Goal: Task Accomplishment & Management: Manage account settings

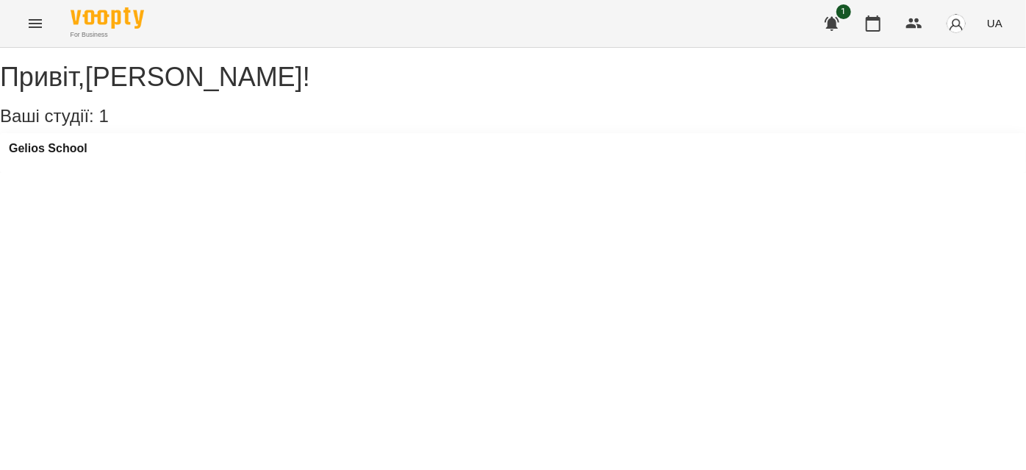
click at [26, 32] on button "Menu" at bounding box center [35, 23] width 35 height 35
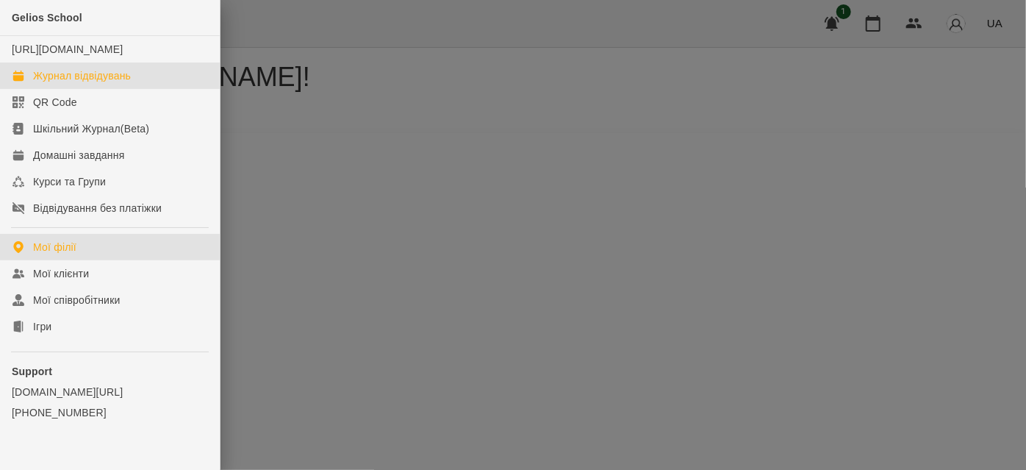
click at [60, 83] on div "Журнал відвідувань" at bounding box center [82, 75] width 98 height 15
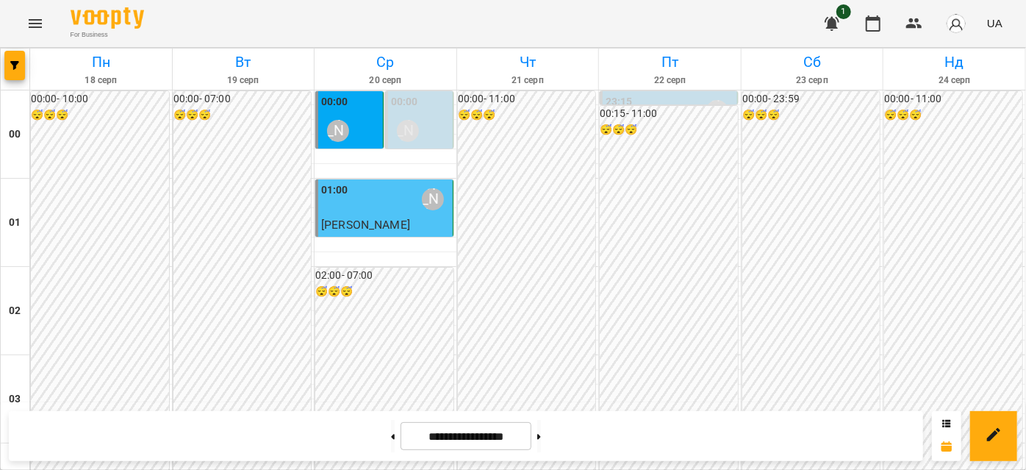
scroll to position [1536, 0]
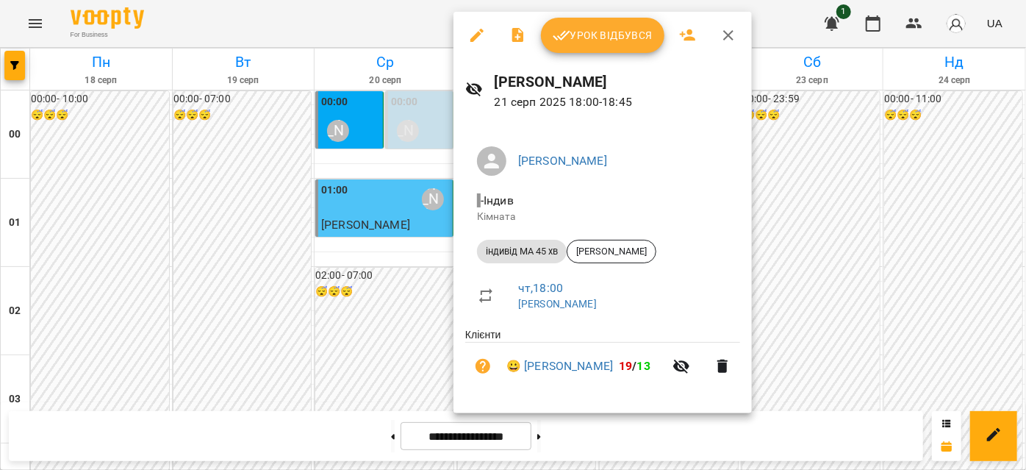
click at [564, 36] on icon "button" at bounding box center [561, 36] width 17 height 10
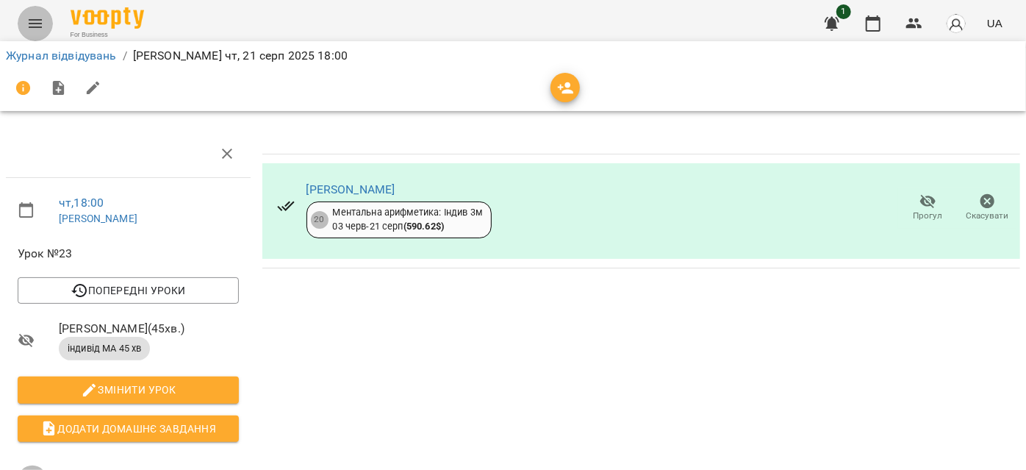
click at [21, 34] on button "Menu" at bounding box center [35, 23] width 35 height 35
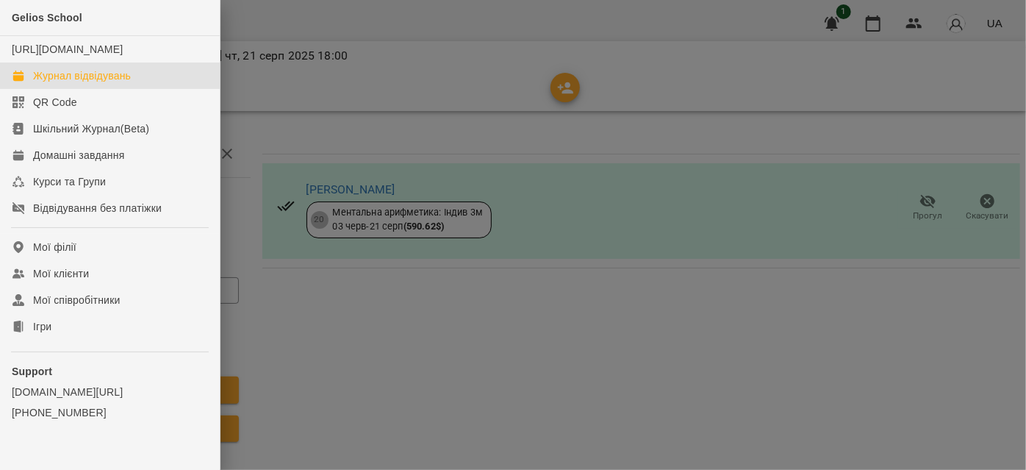
click at [43, 79] on link "Журнал відвідувань" at bounding box center [110, 75] width 220 height 26
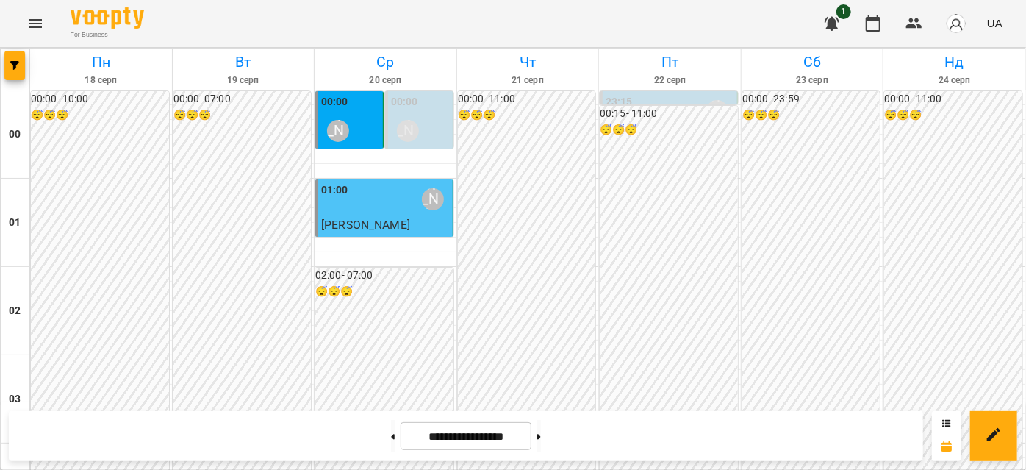
scroll to position [1802, 0]
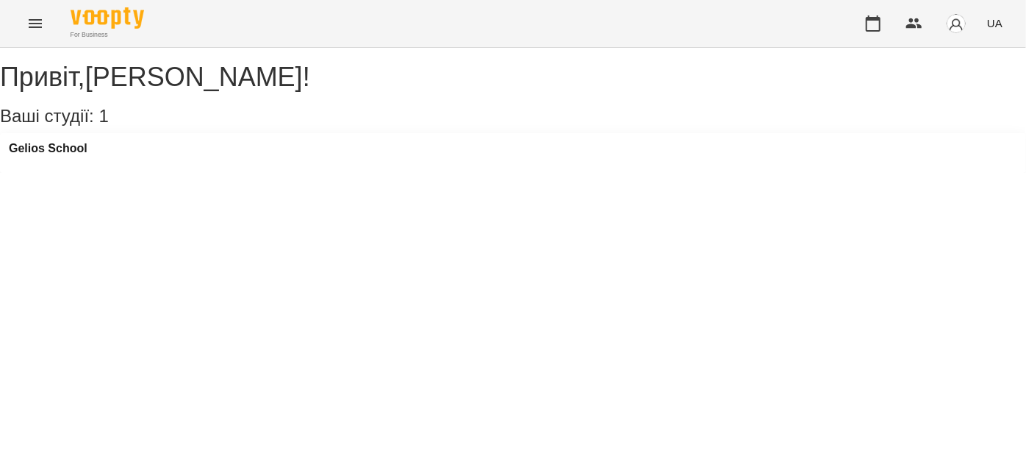
click at [29, 38] on button "Menu" at bounding box center [35, 23] width 35 height 35
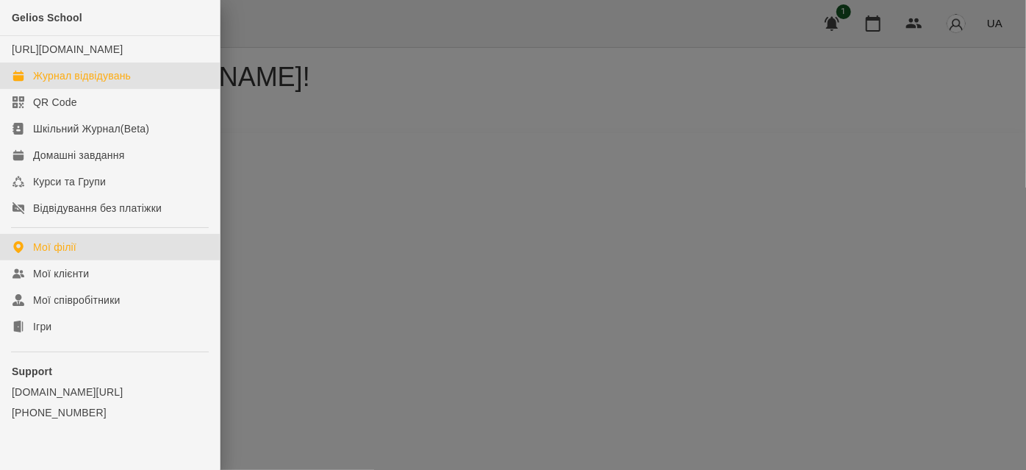
click at [82, 83] on div "Журнал відвідувань" at bounding box center [82, 75] width 98 height 15
